Goal: Check status: Check status

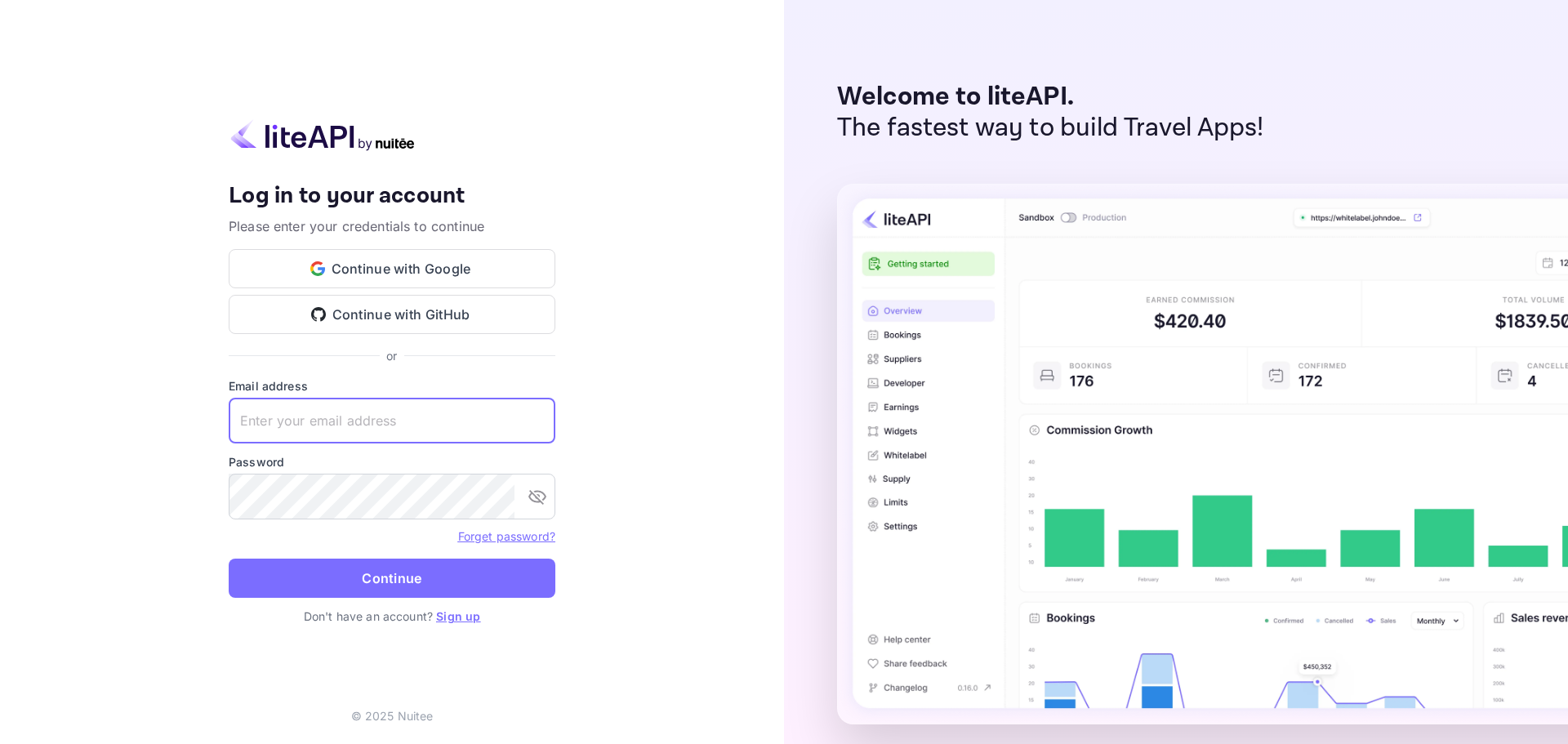
click at [330, 432] on input "text" at bounding box center [391, 420] width 326 height 46
type input "[EMAIL_ADDRESS][DOMAIN_NAME]"
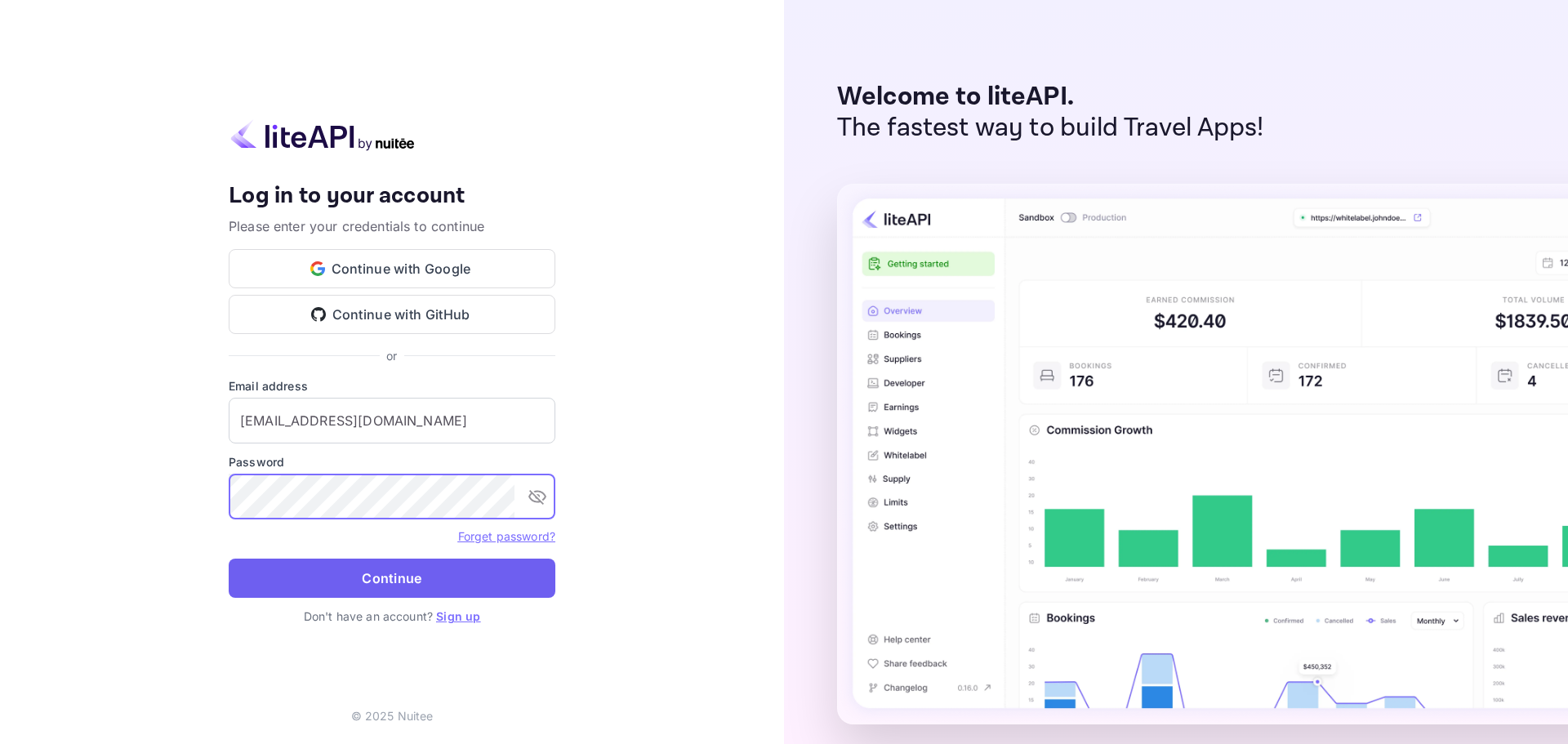
click at [410, 577] on button "Continue" at bounding box center [391, 578] width 326 height 40
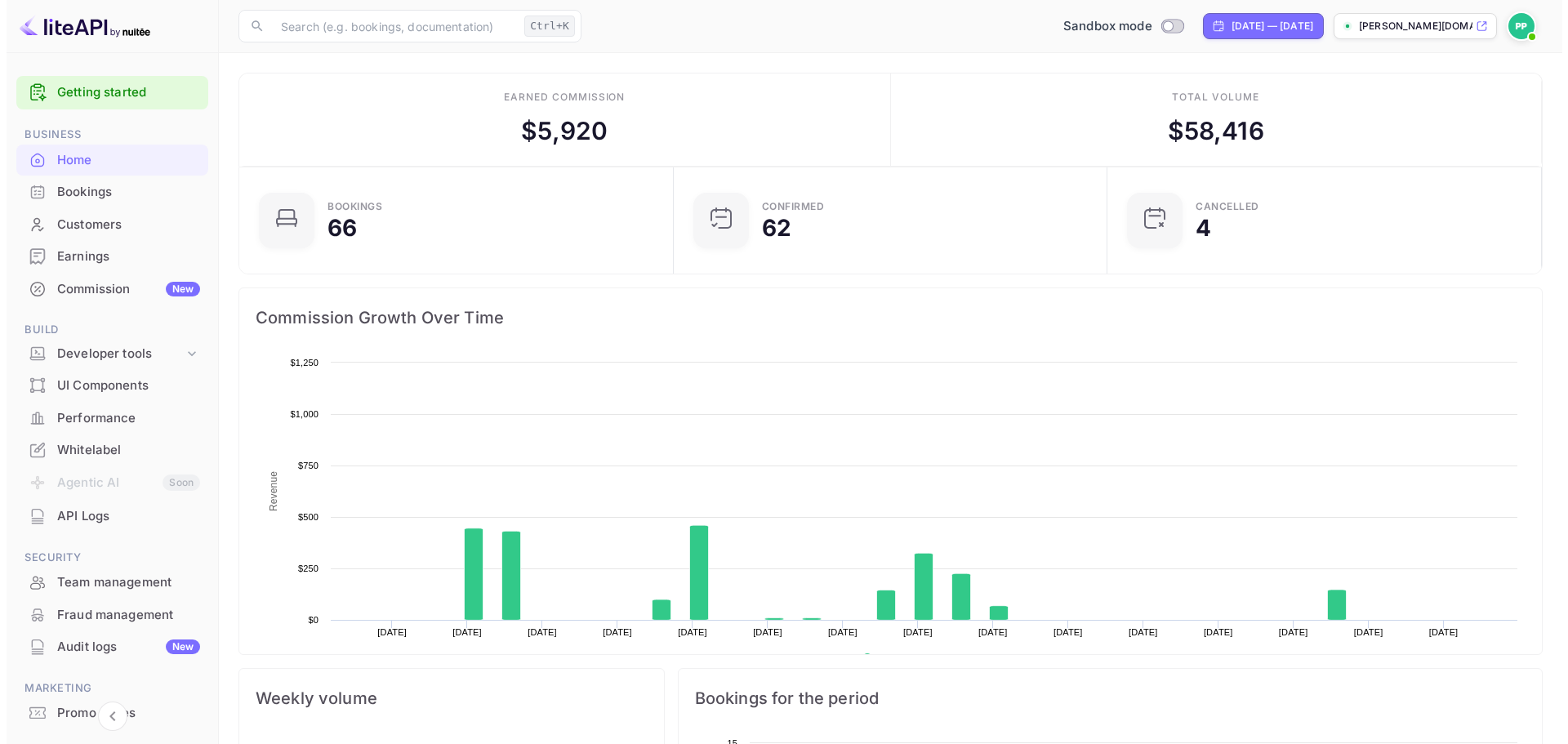
scroll to position [253, 412]
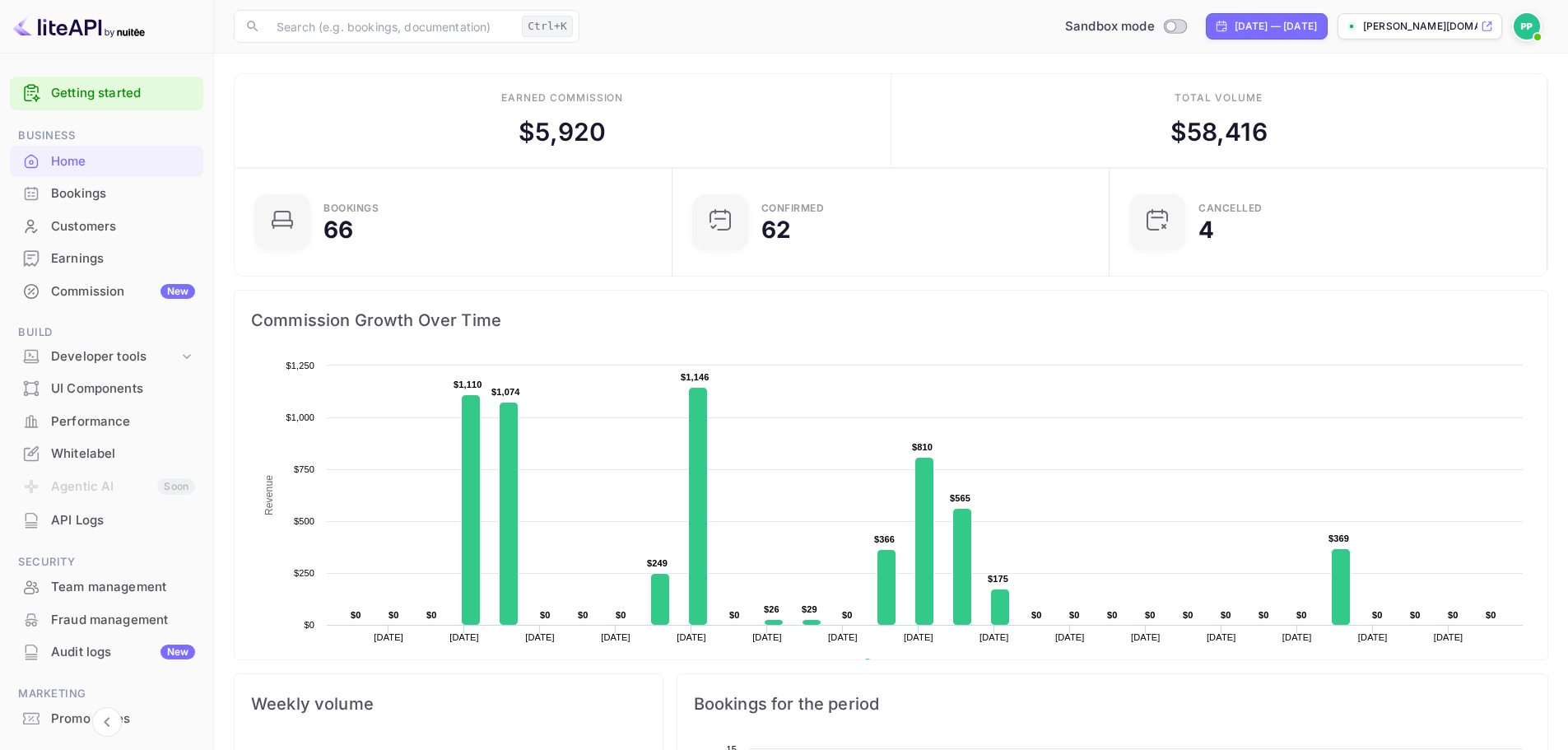
click at [87, 198] on div "Bookings" at bounding box center [122, 193] width 144 height 19
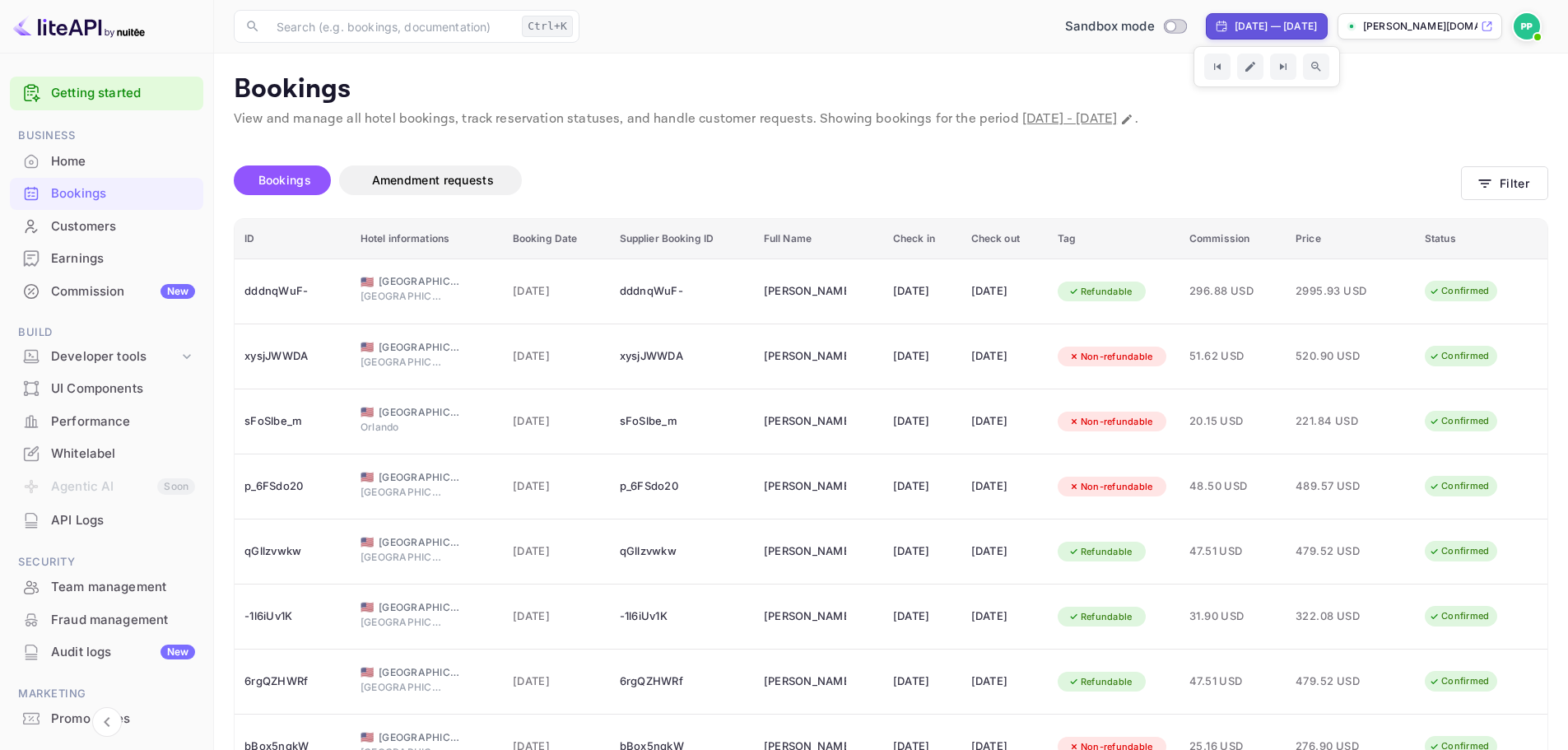
click at [1256, 32] on div "[DATE] — [DATE]" at bounding box center [1276, 26] width 82 height 14
select select "7"
select select "2025"
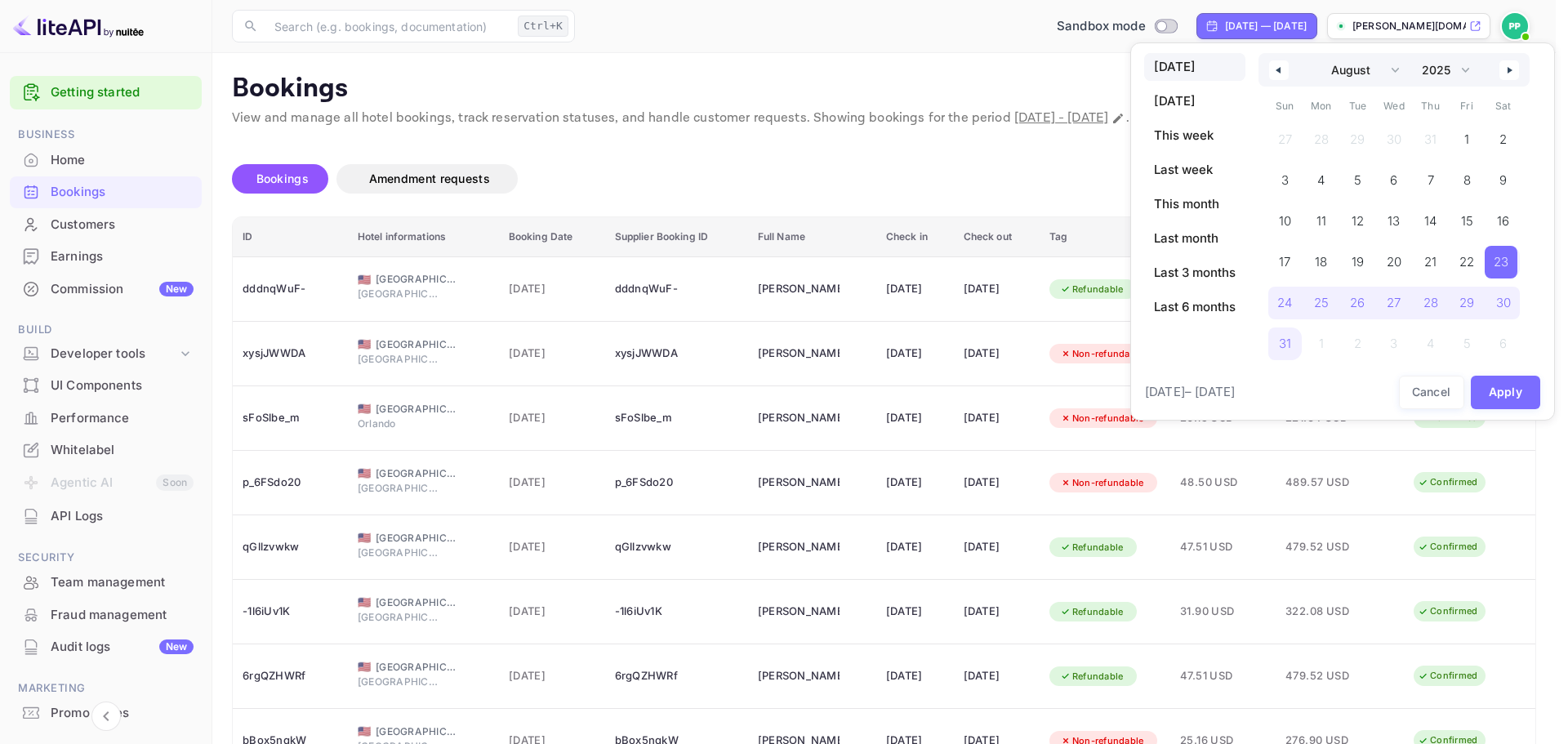
click at [1178, 68] on span "[DATE]" at bounding box center [1195, 66] width 102 height 28
select select "8"
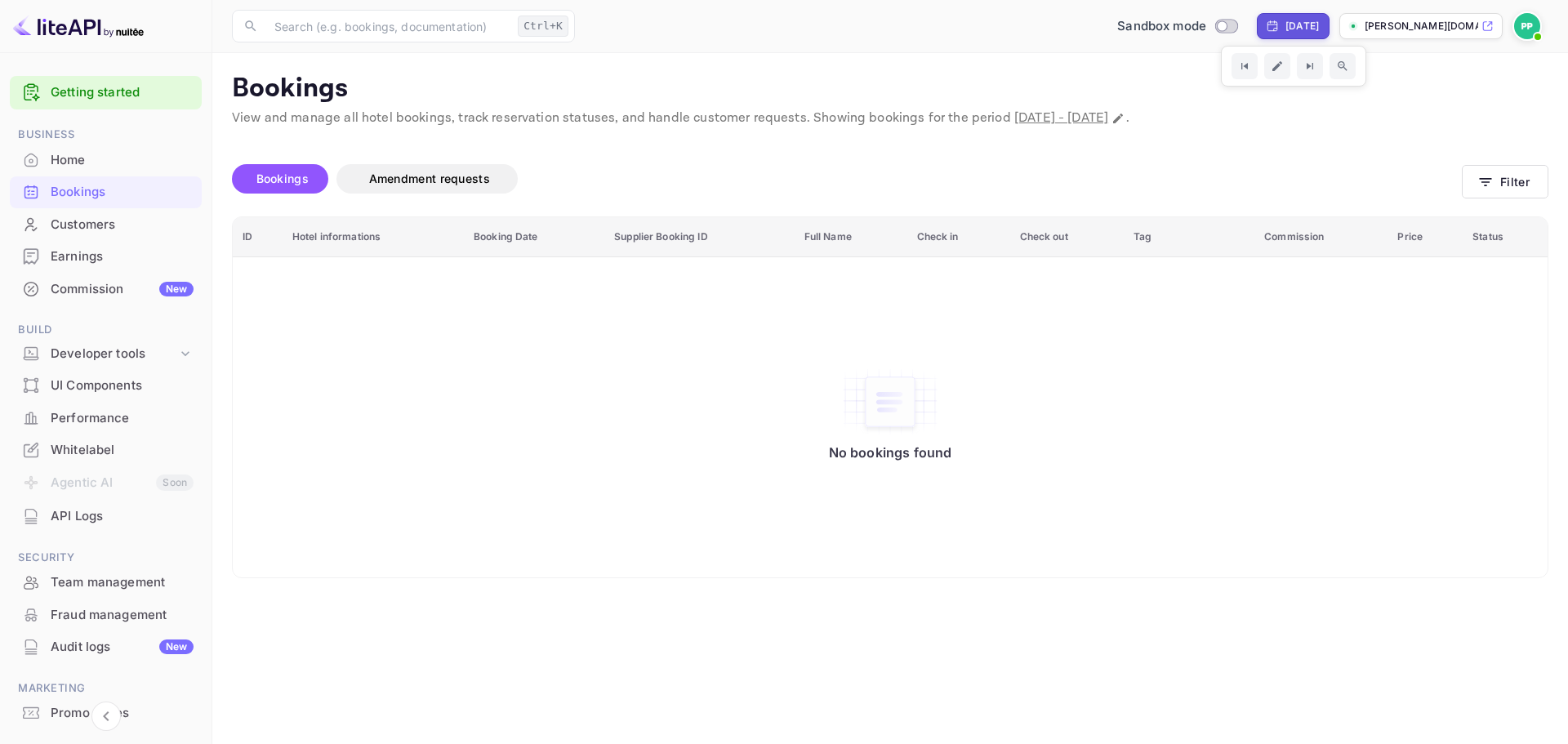
click at [1286, 28] on div "[DATE]" at bounding box center [1302, 26] width 33 height 14
select select "8"
select select "2025"
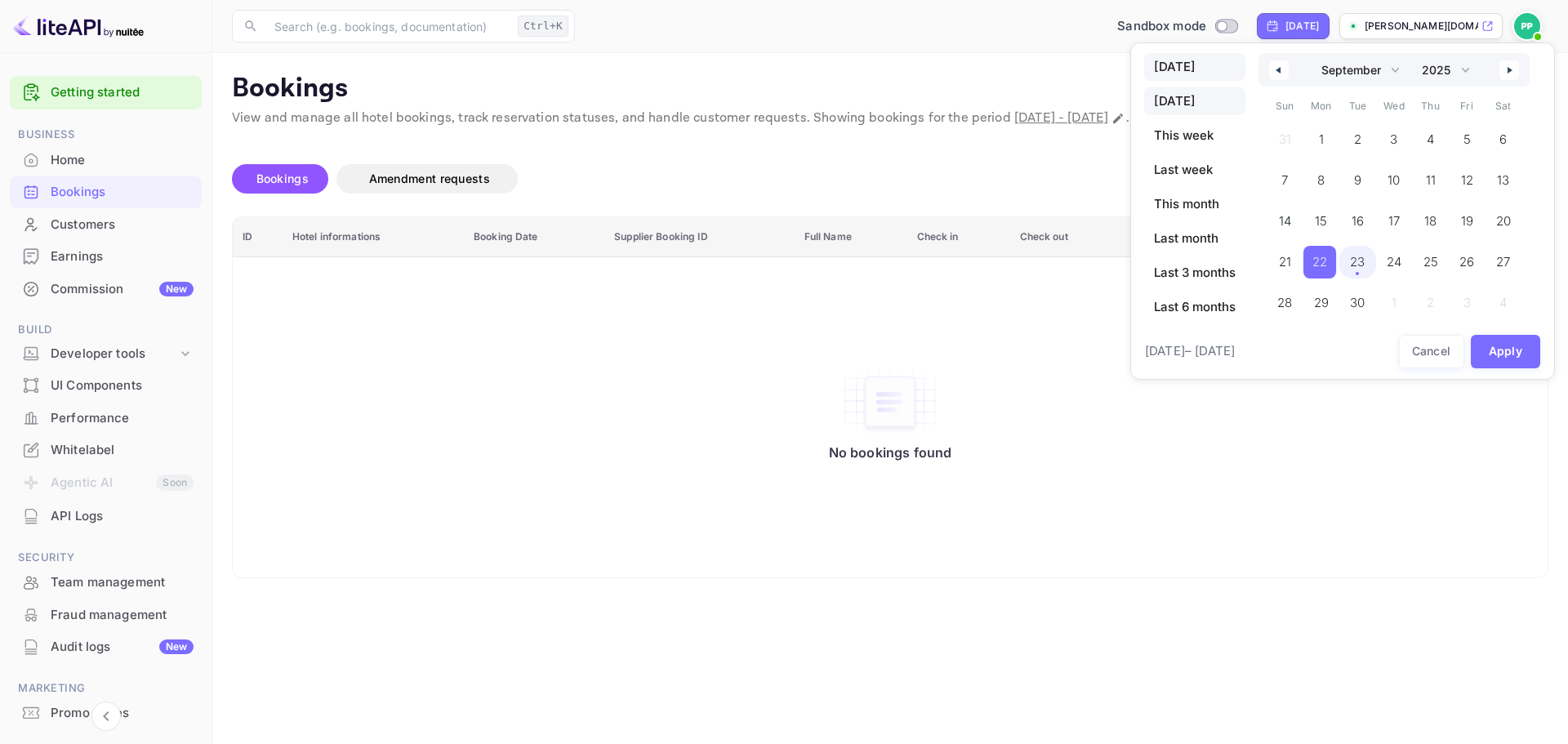
click at [1180, 59] on span "[DATE]" at bounding box center [1195, 66] width 102 height 28
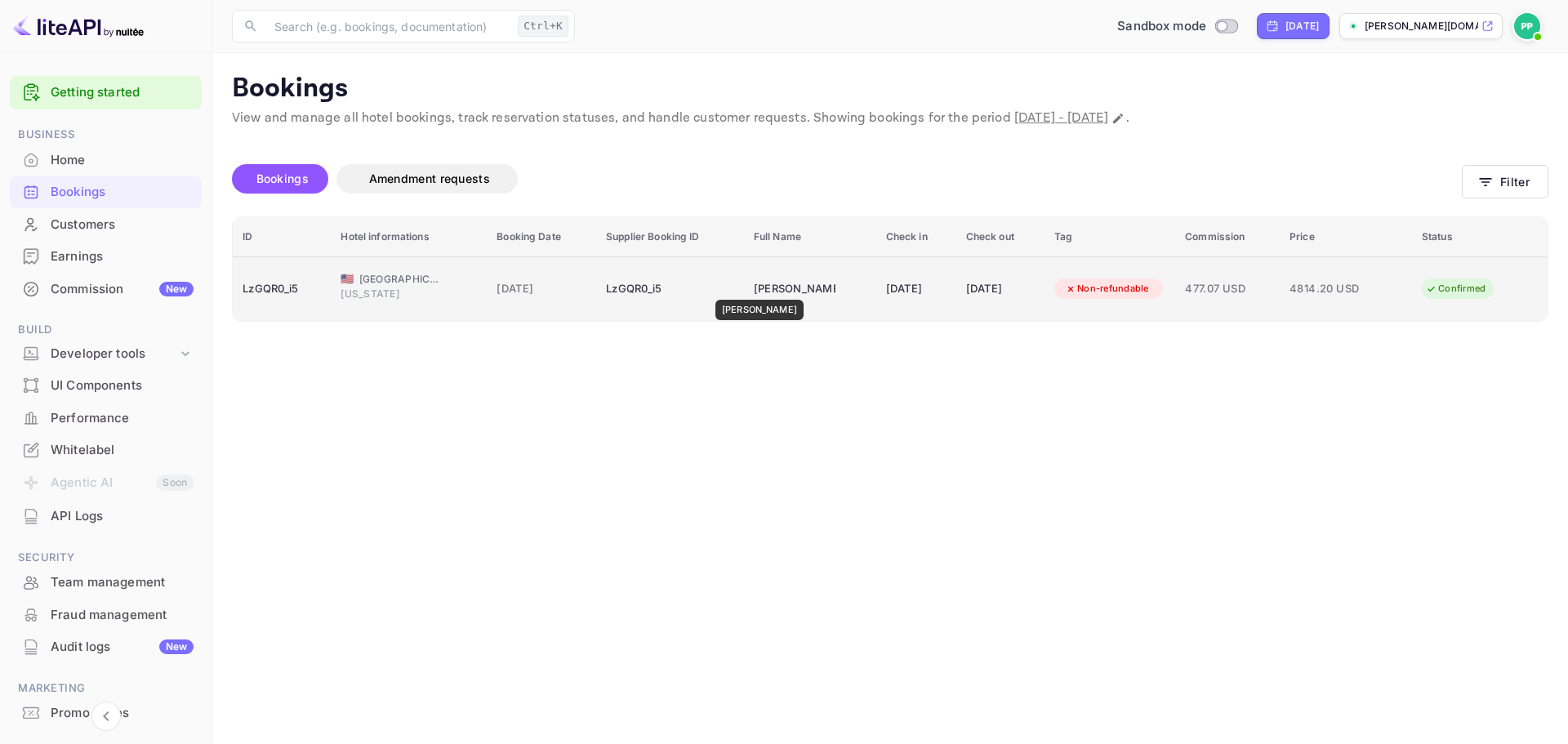
click at [753, 288] on div "[PERSON_NAME]" at bounding box center [794, 288] width 82 height 26
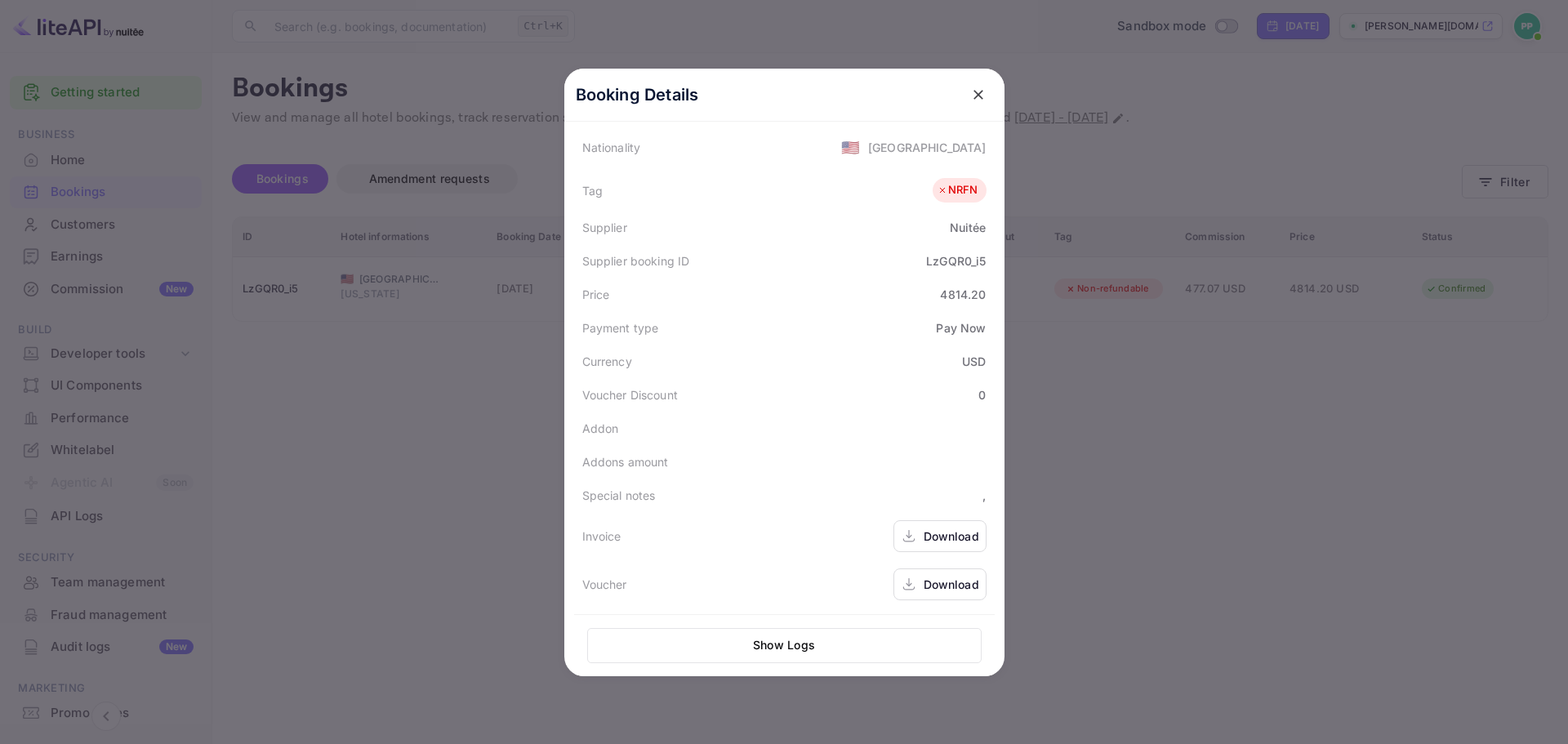
scroll to position [398, 0]
click at [740, 641] on button "Show Logs" at bounding box center [784, 645] width 395 height 35
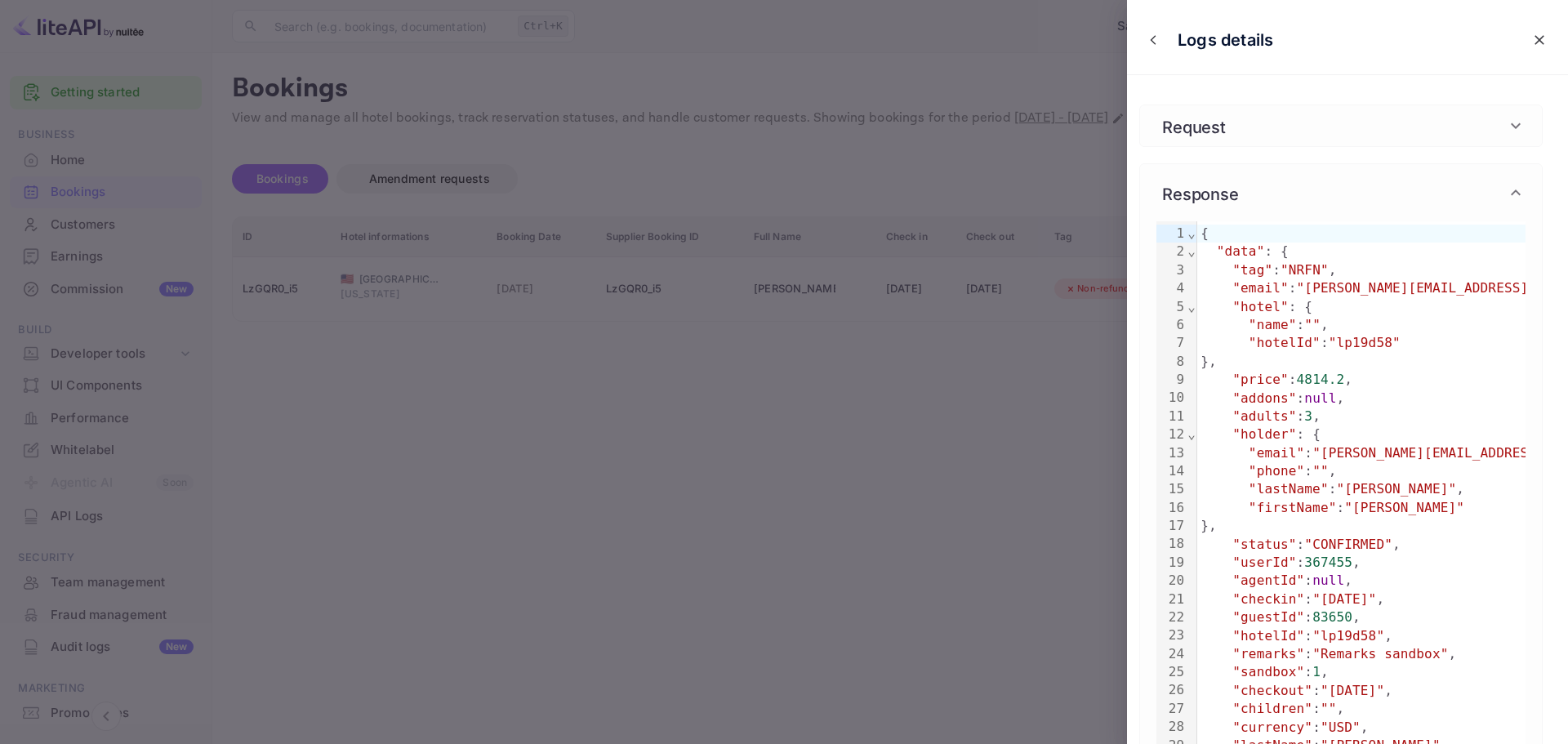
click at [1237, 115] on div "Request" at bounding box center [1331, 125] width 350 height 24
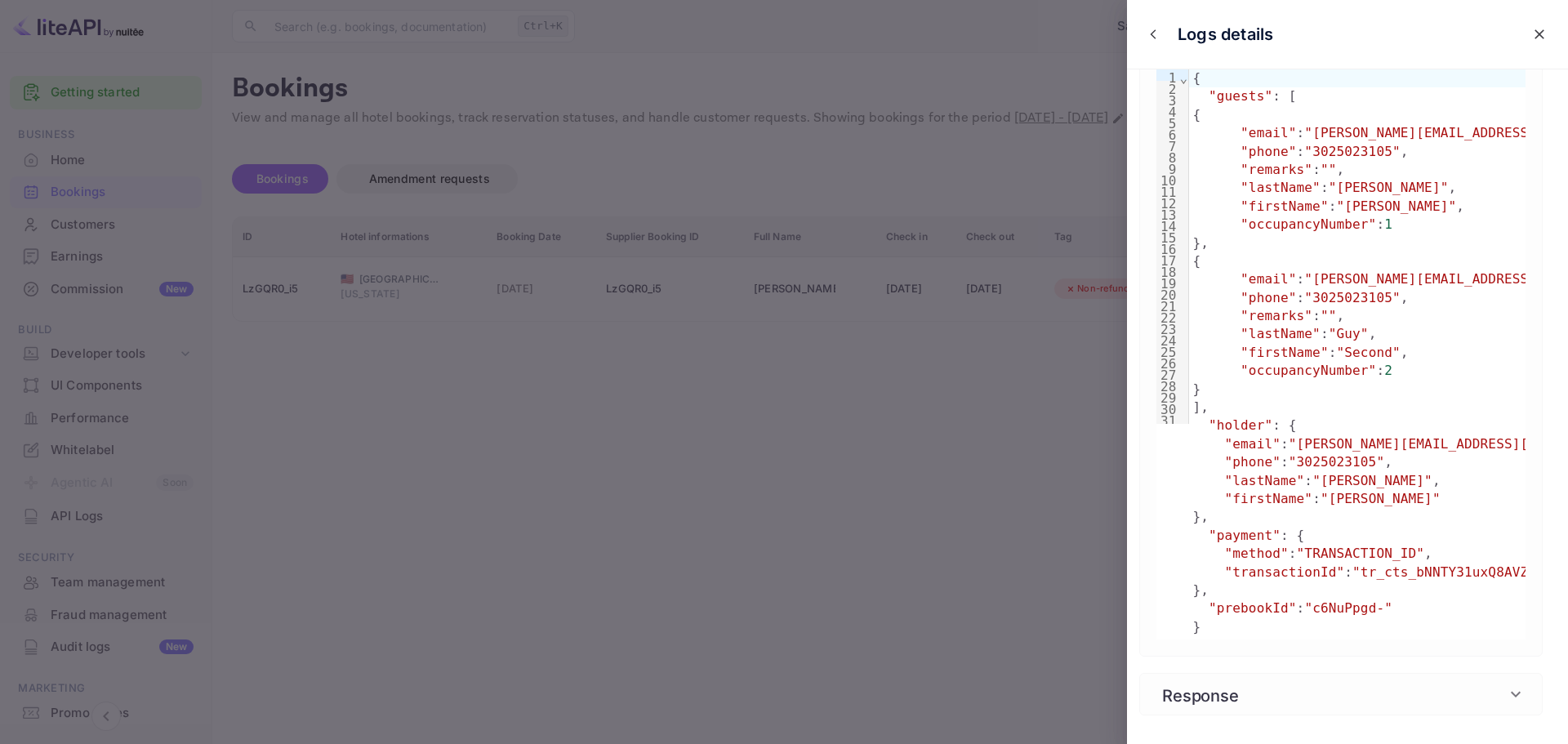
scroll to position [120, 0]
click at [1252, 681] on div "Response" at bounding box center [1331, 693] width 350 height 24
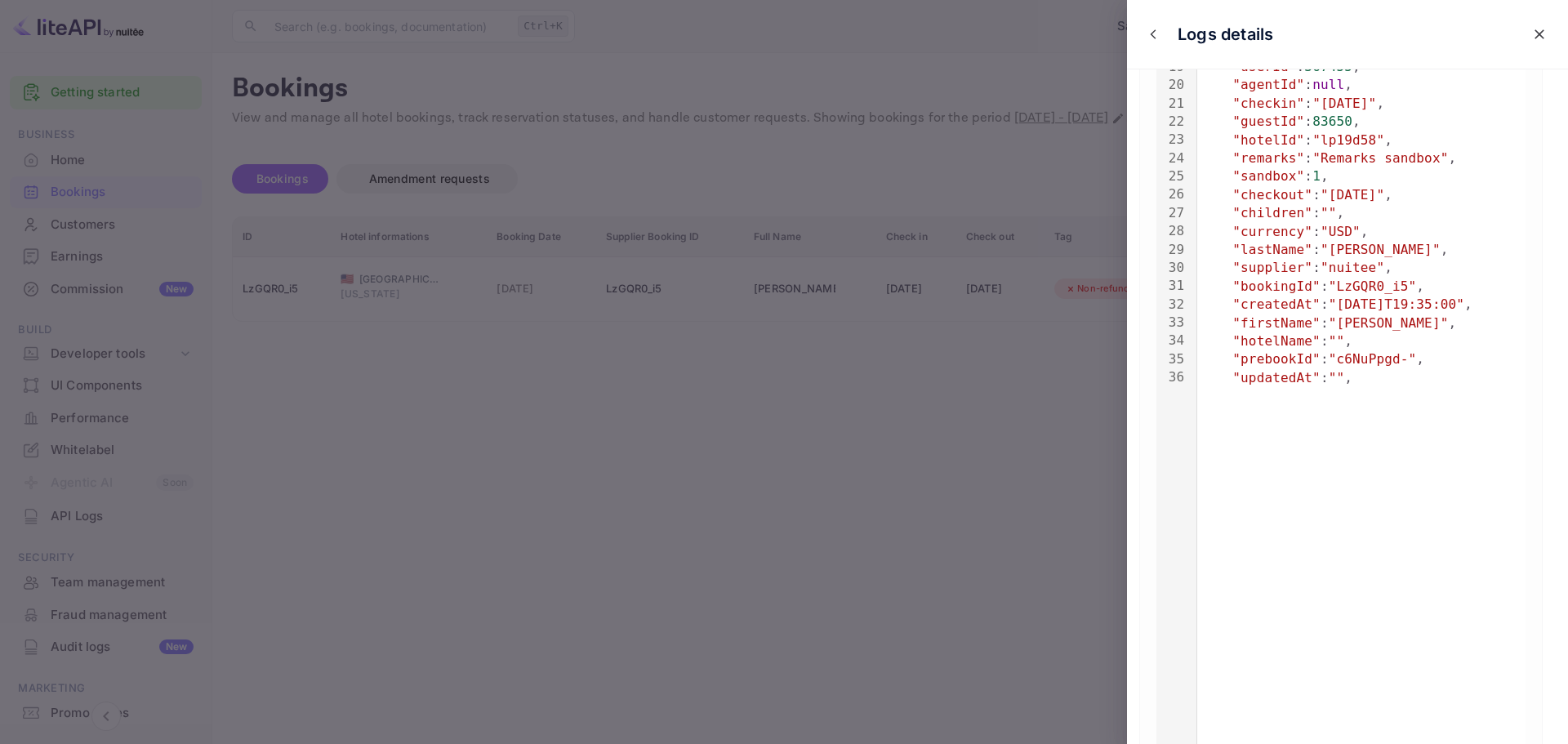
scroll to position [284, 0]
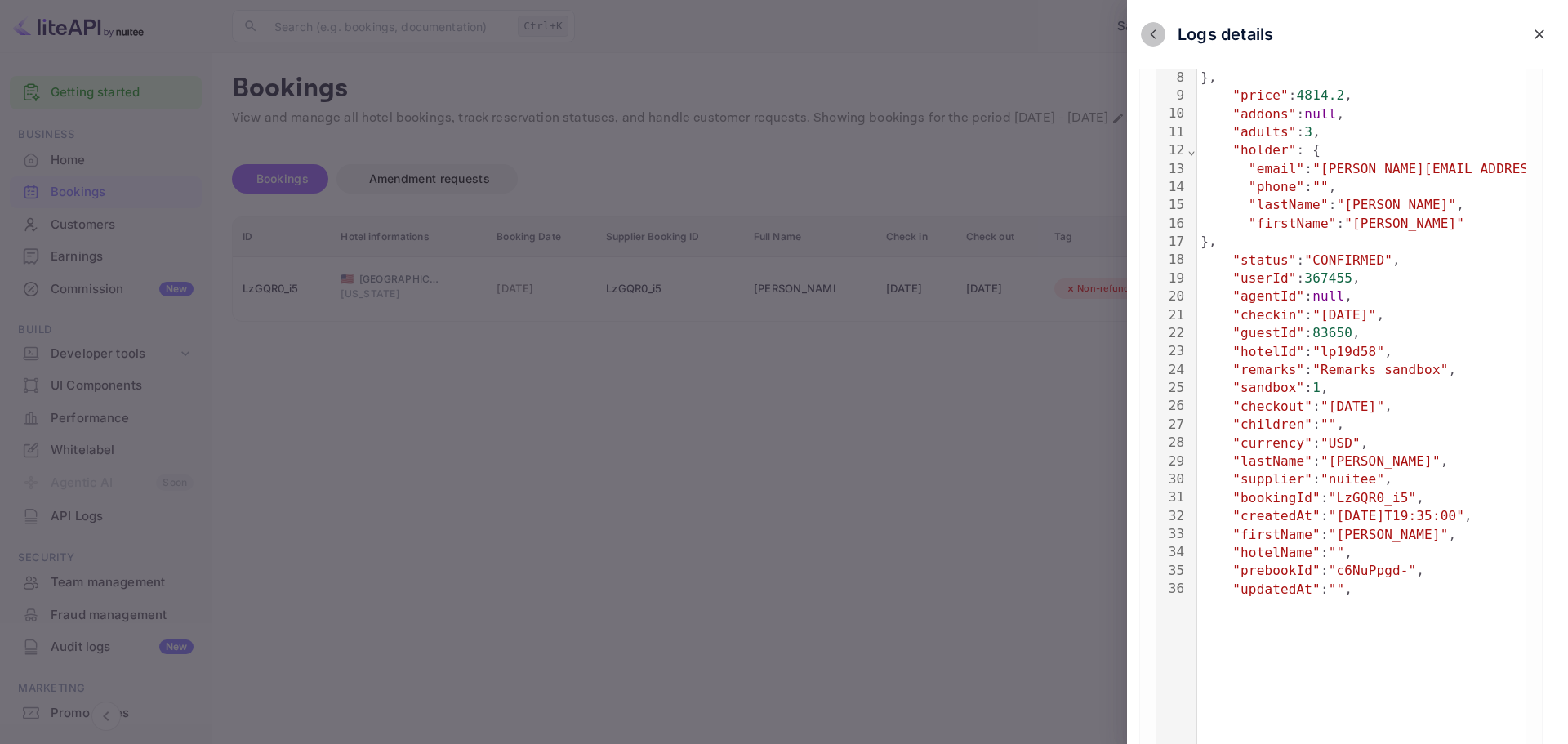
click at [1150, 33] on icon "close" at bounding box center [1153, 34] width 12 height 12
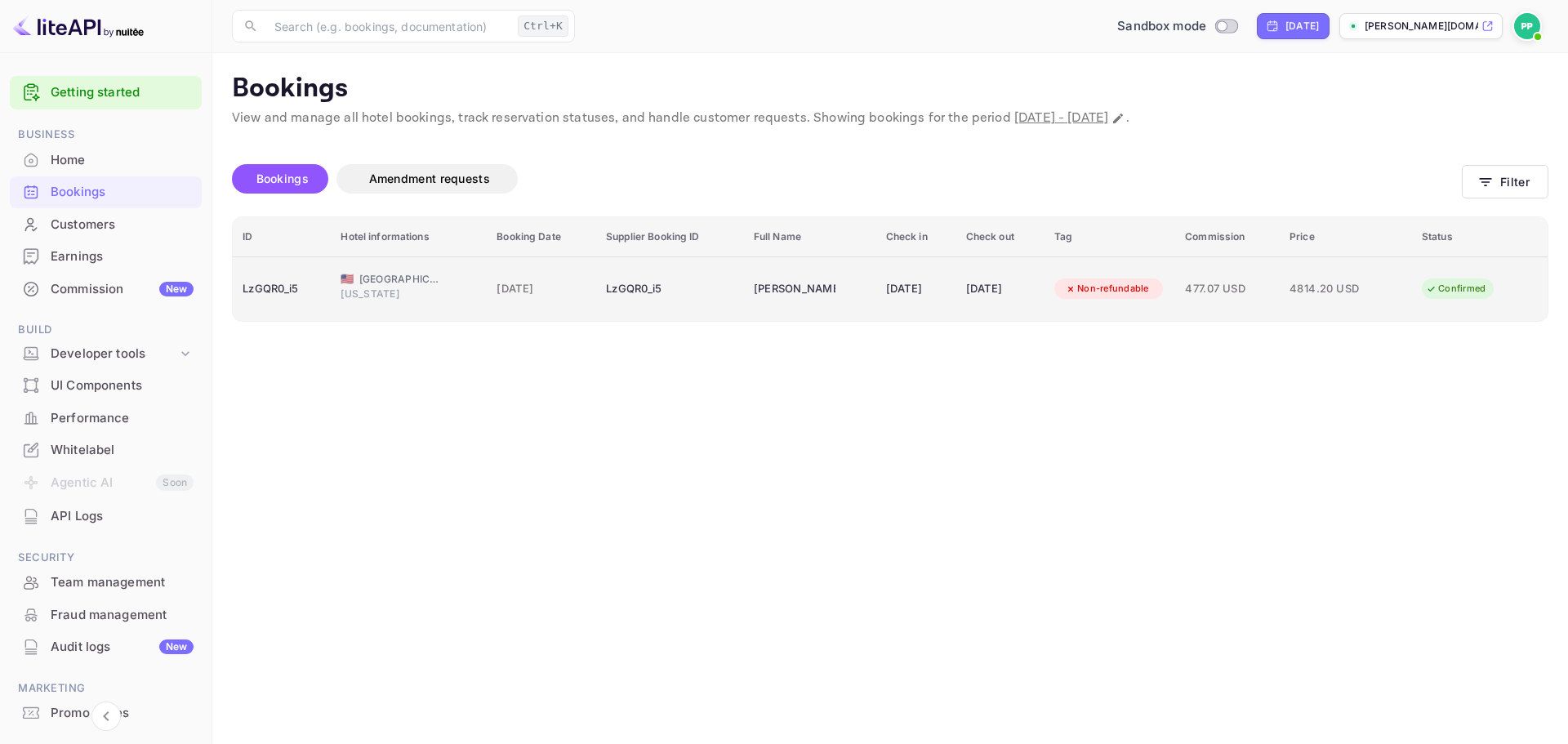
click at [704, 298] on div "LzGQR0_i5" at bounding box center [670, 288] width 129 height 26
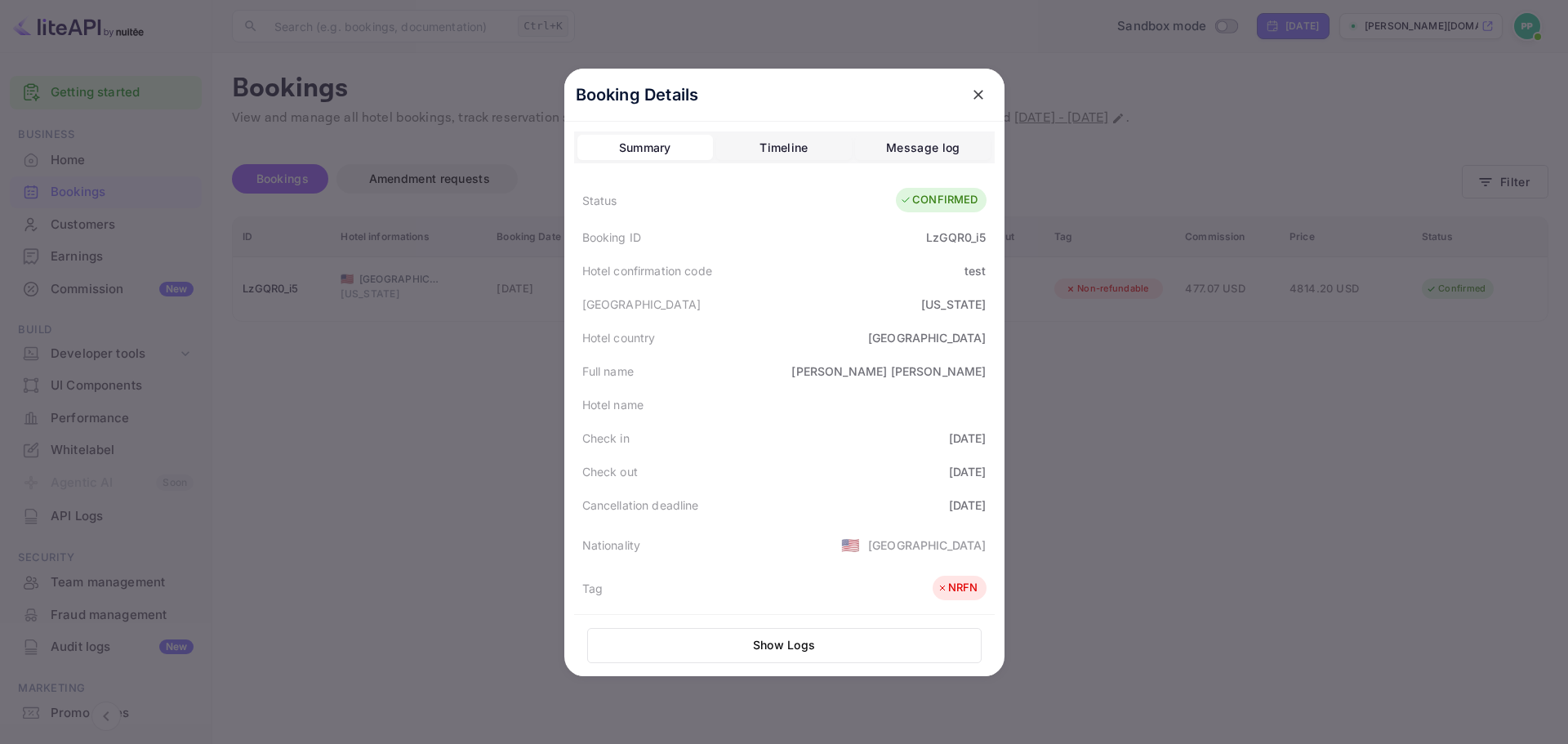
click at [820, 637] on button "Show Logs" at bounding box center [784, 645] width 395 height 35
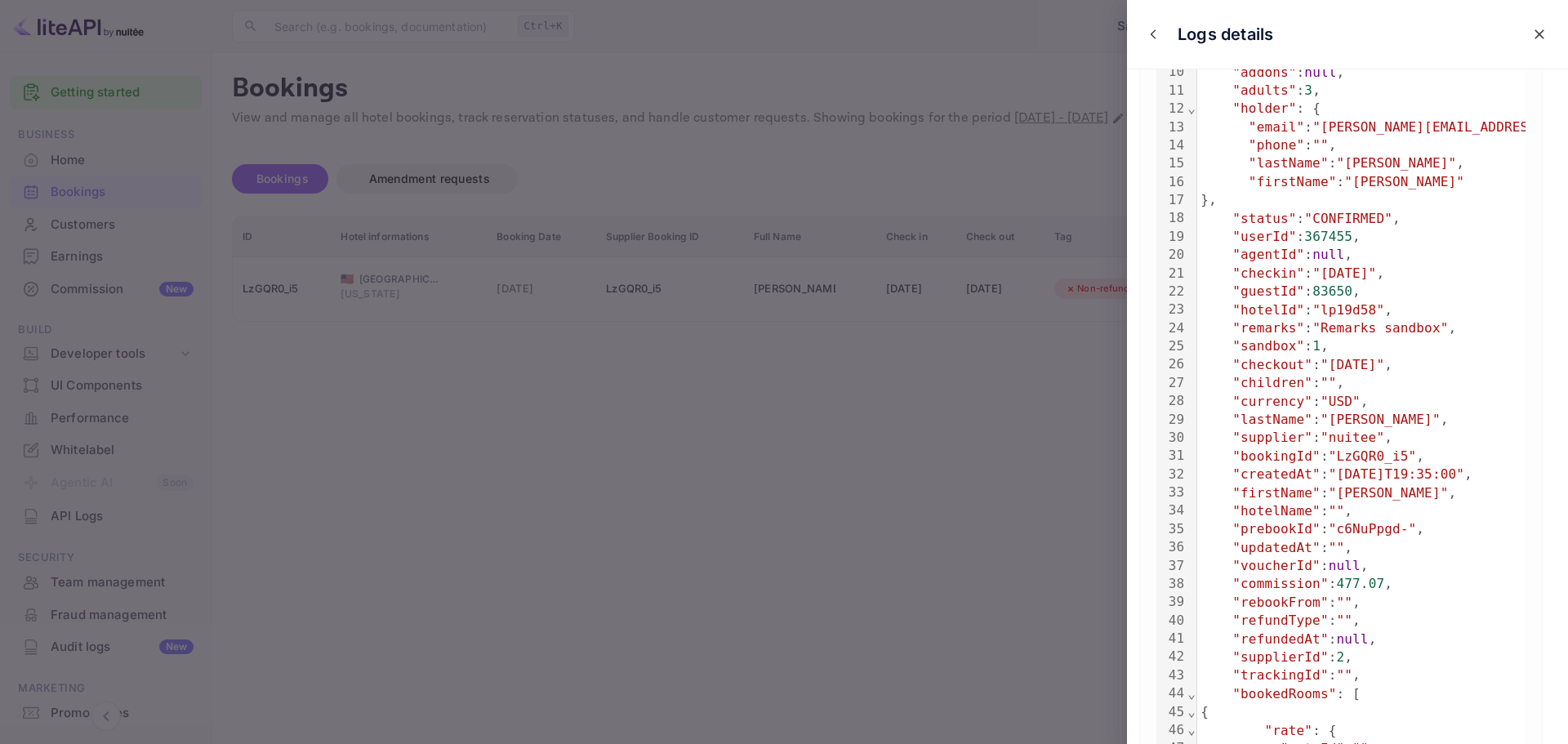
scroll to position [323, 0]
click at [1270, 423] on span ""lastName"" at bounding box center [1272, 421] width 80 height 15
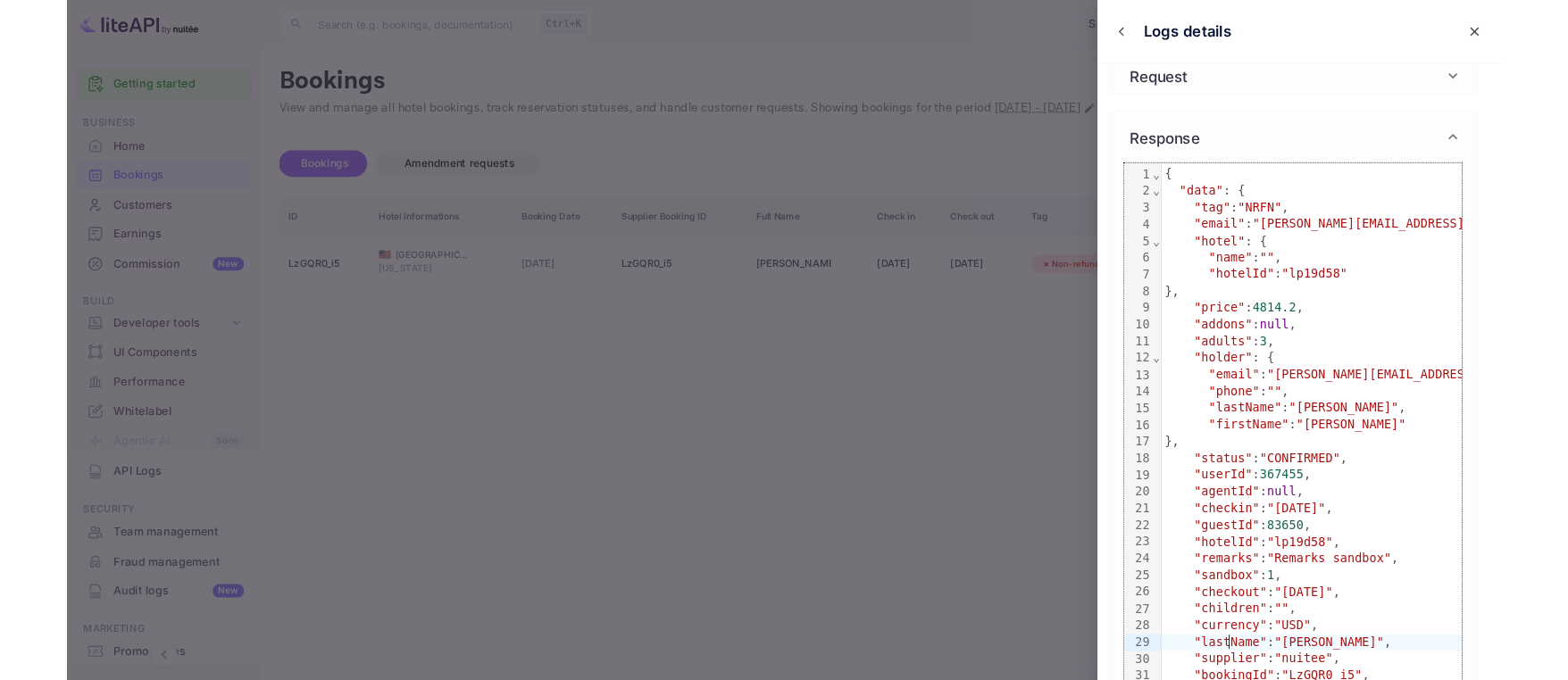
scroll to position [0, 0]
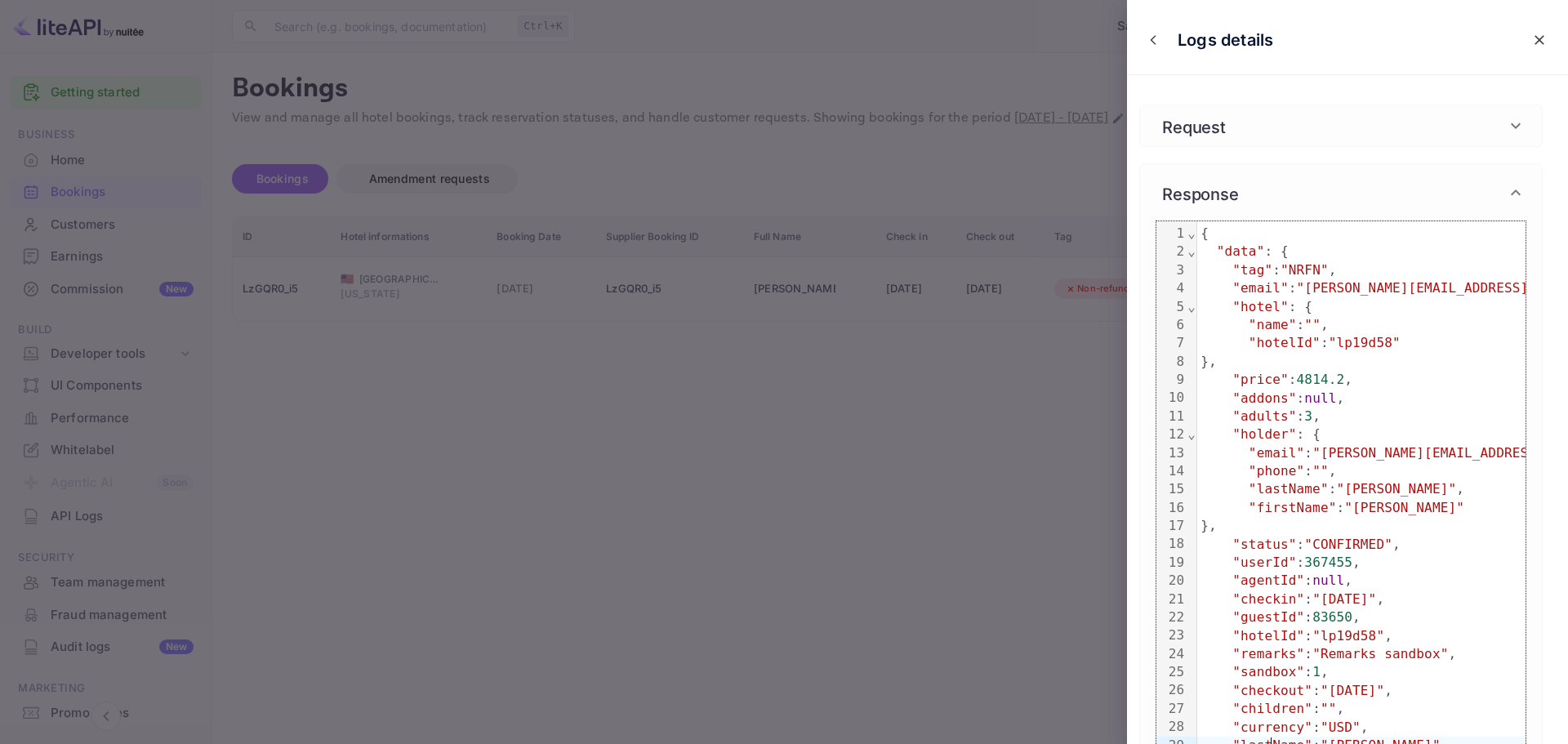
click at [1257, 346] on span ""hotelId"" at bounding box center [1285, 341] width 72 height 15
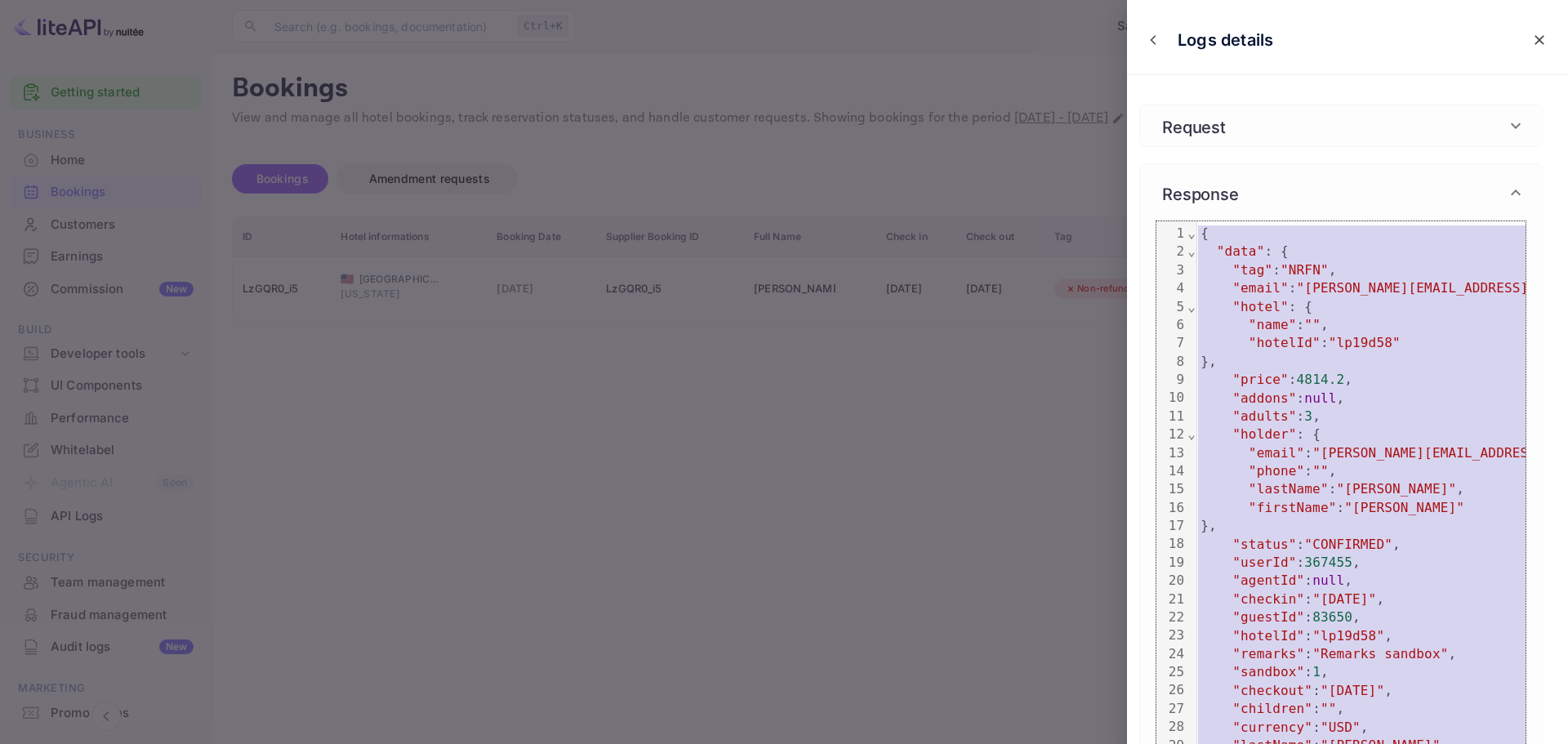
copy div "{ "data" : { "tag" : "NRFN" , "email" : "[PERSON_NAME][EMAIL_ADDRESS][DOMAIN_NA…"
